Goal: Find specific page/section: Find specific page/section

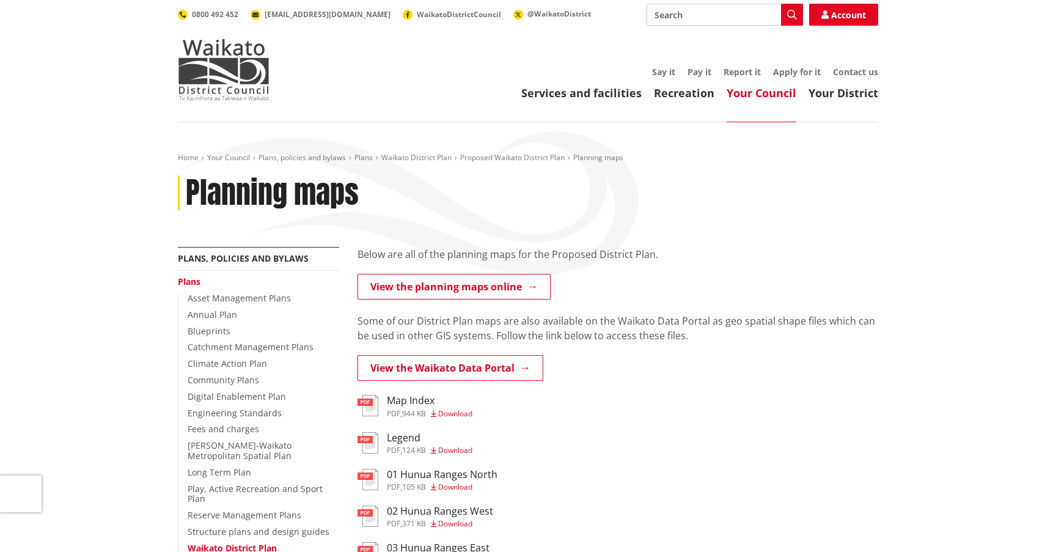
click at [482, 285] on link "View the planning maps online" at bounding box center [453, 287] width 193 height 26
click at [227, 67] on img at bounding box center [224, 69] width 92 height 61
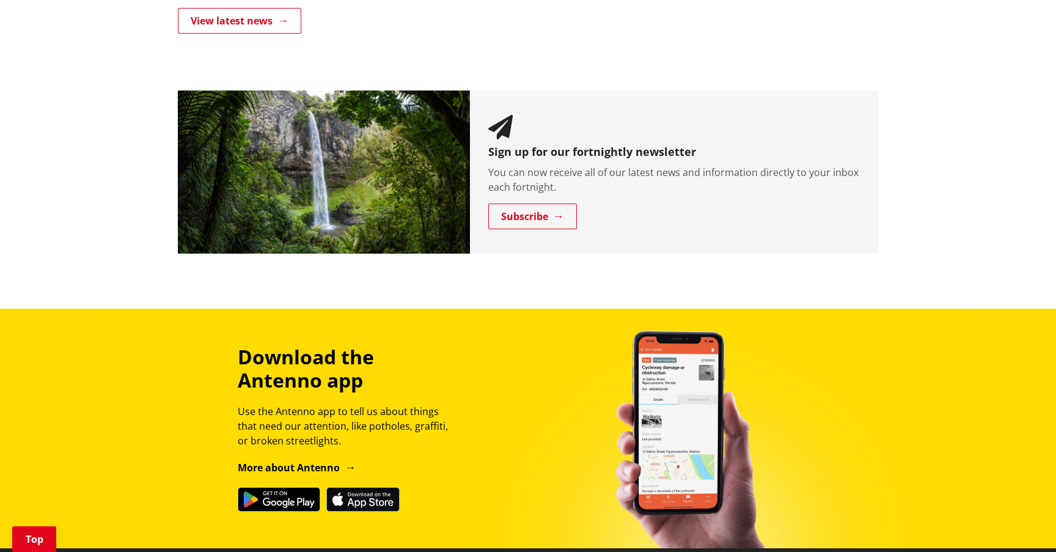
scroll to position [1419, 0]
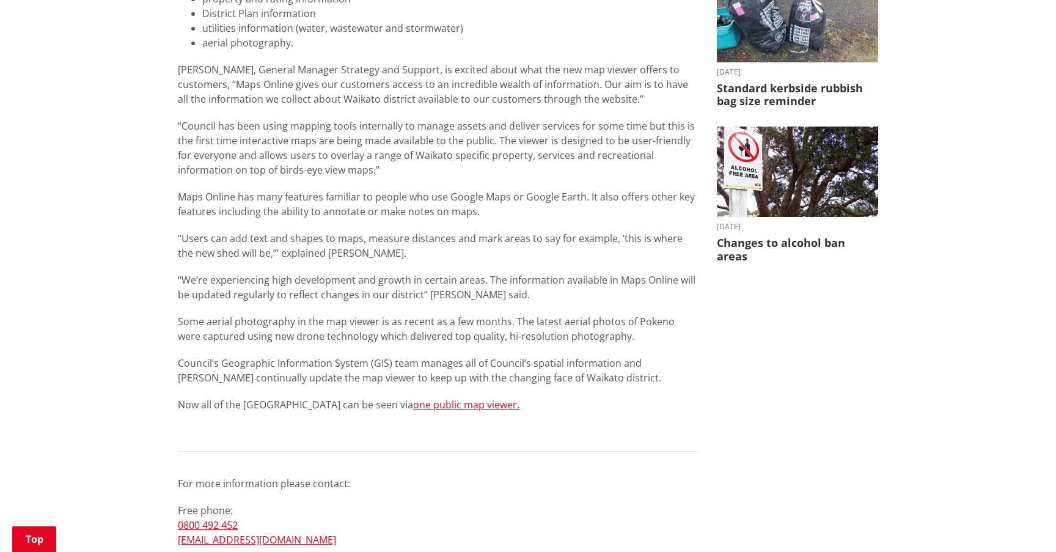
scroll to position [406, 0]
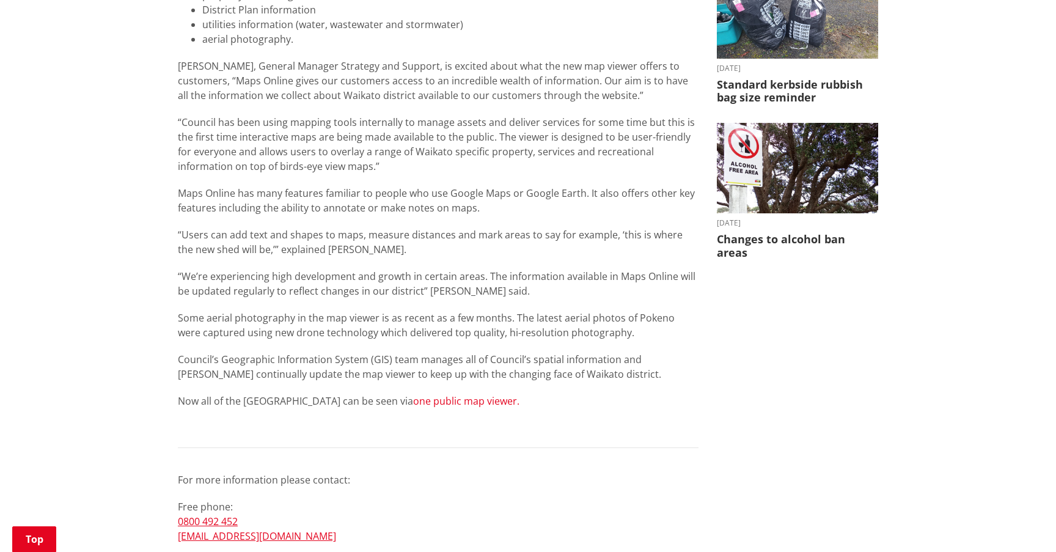
click at [434, 397] on link "one public map viewer." at bounding box center [466, 400] width 106 height 13
